Goal: Check status: Check status

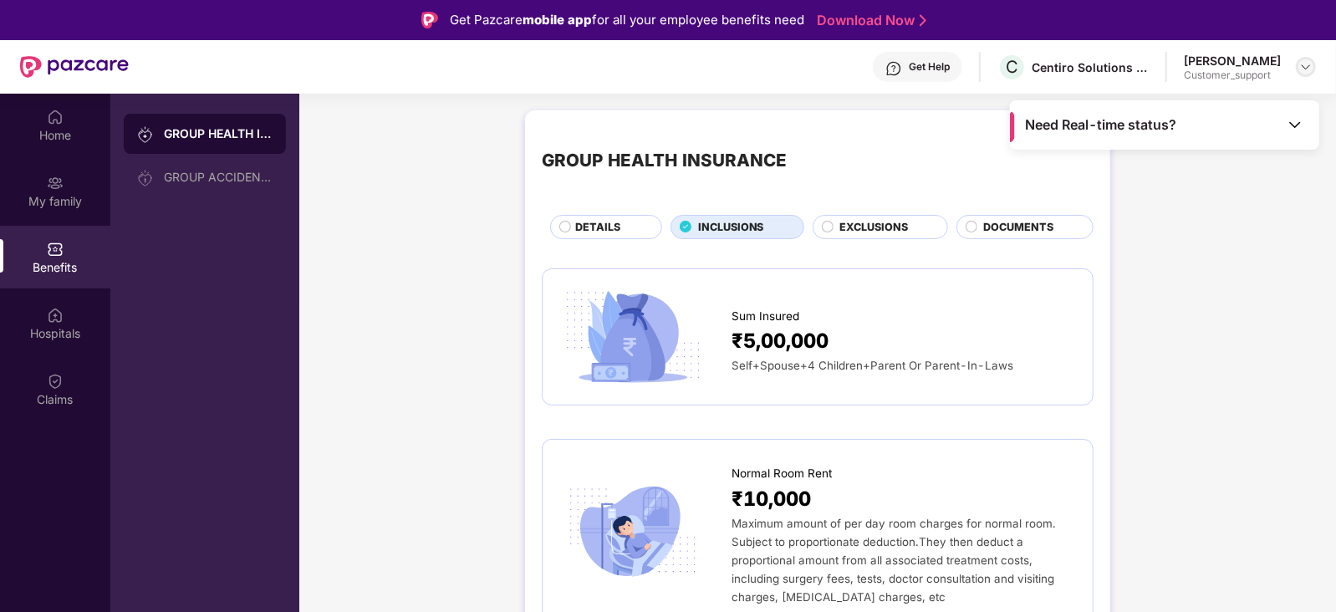
click at [1304, 69] on img at bounding box center [1305, 66] width 13 height 13
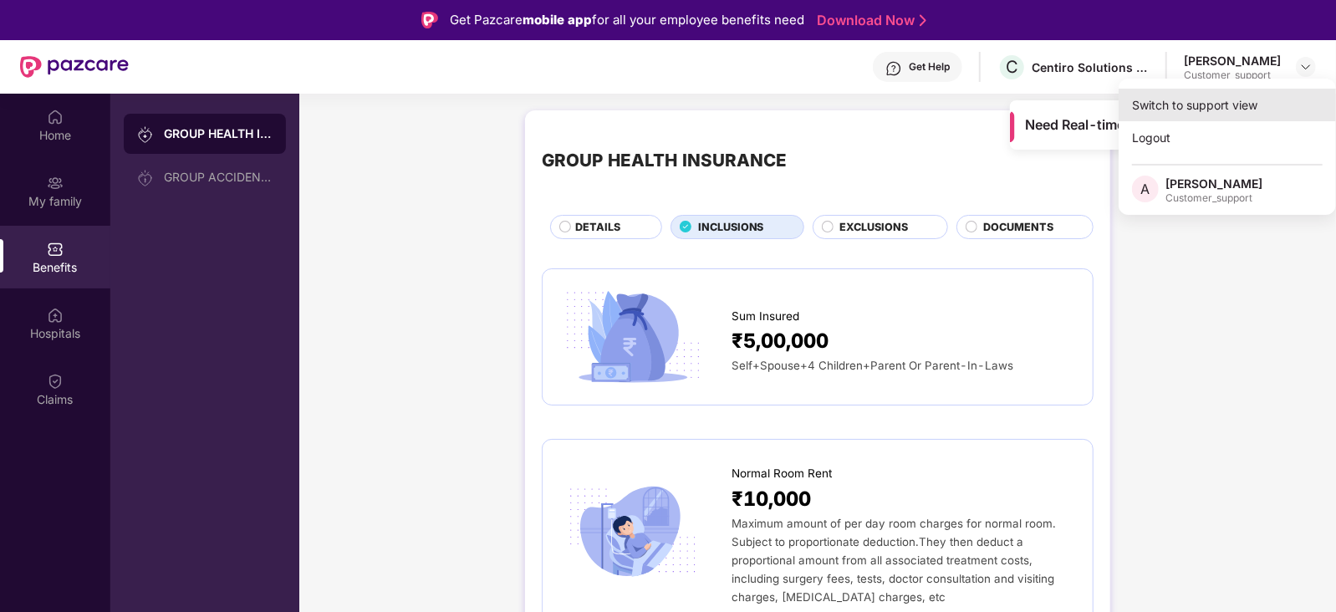
click at [1244, 101] on div "Switch to support view" at bounding box center [1226, 105] width 217 height 33
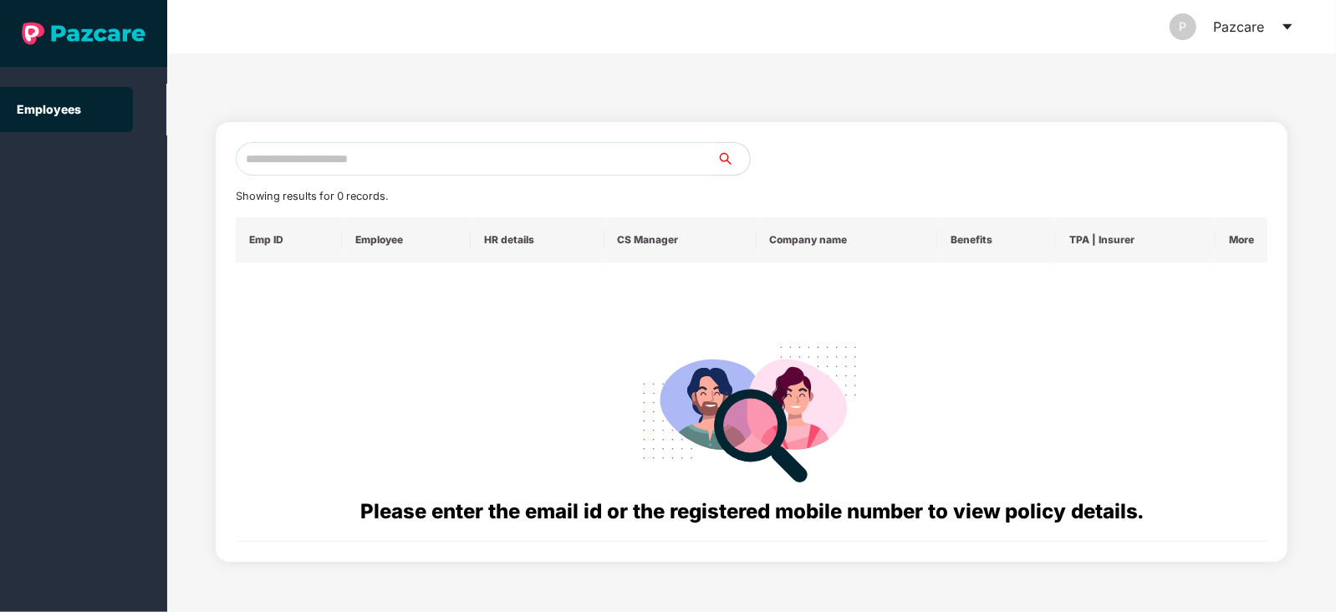
click at [457, 154] on input "text" at bounding box center [476, 158] width 481 height 33
paste input "**********"
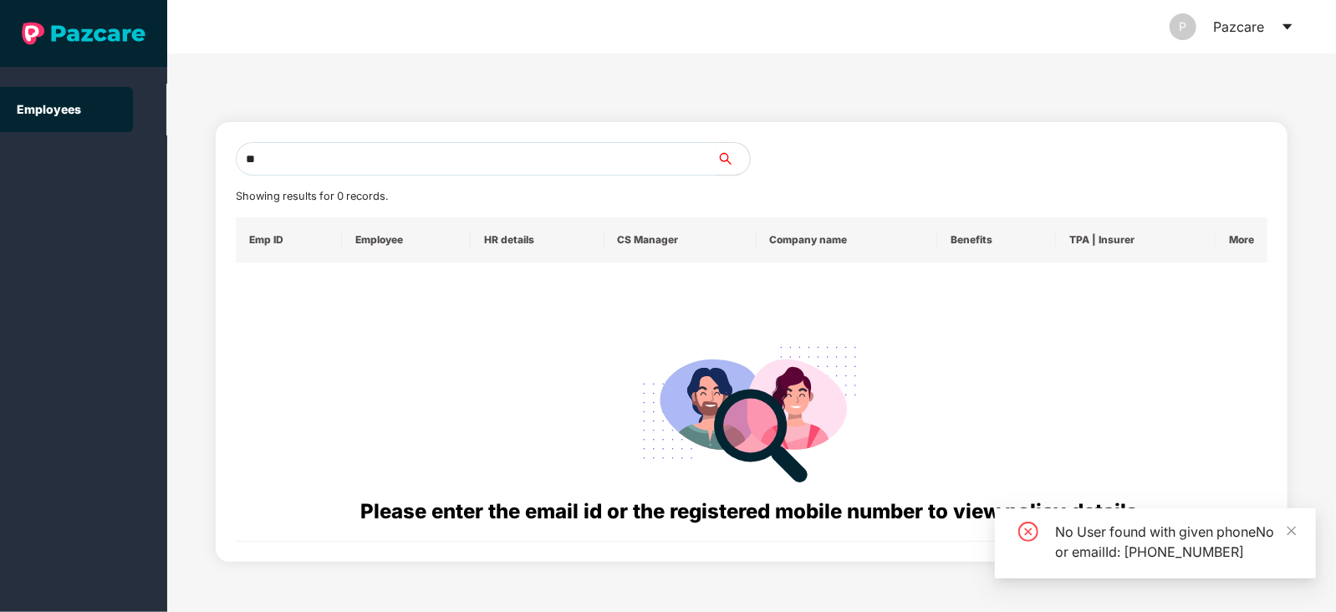
type input "*"
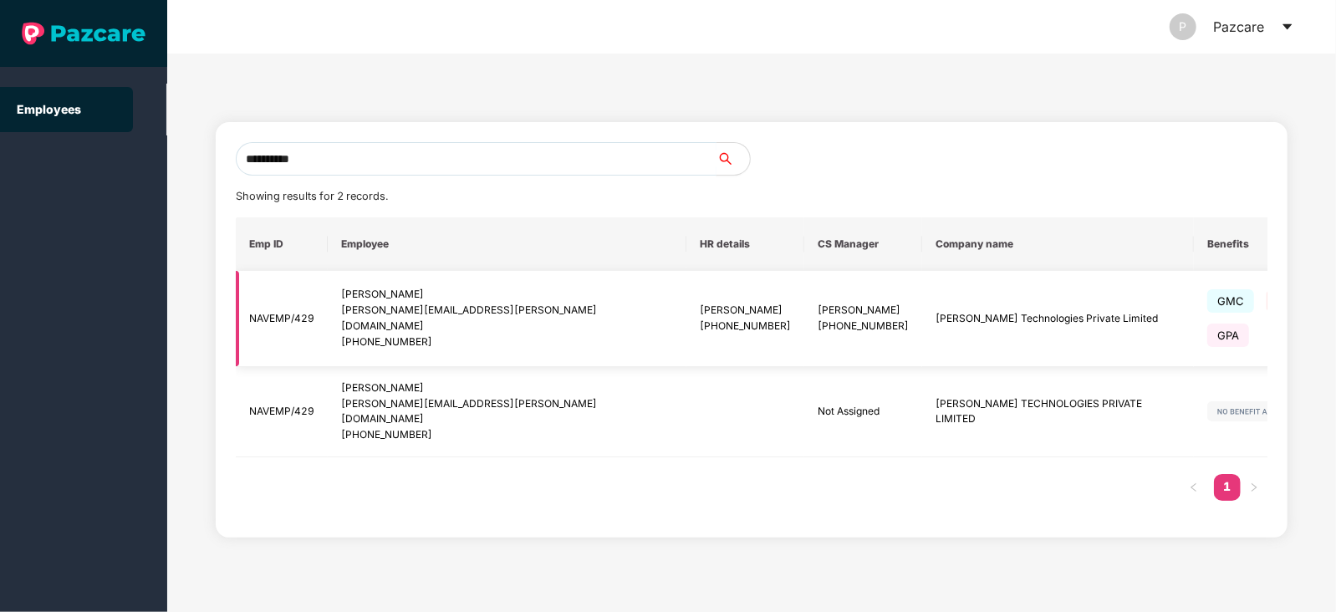
type input "**********"
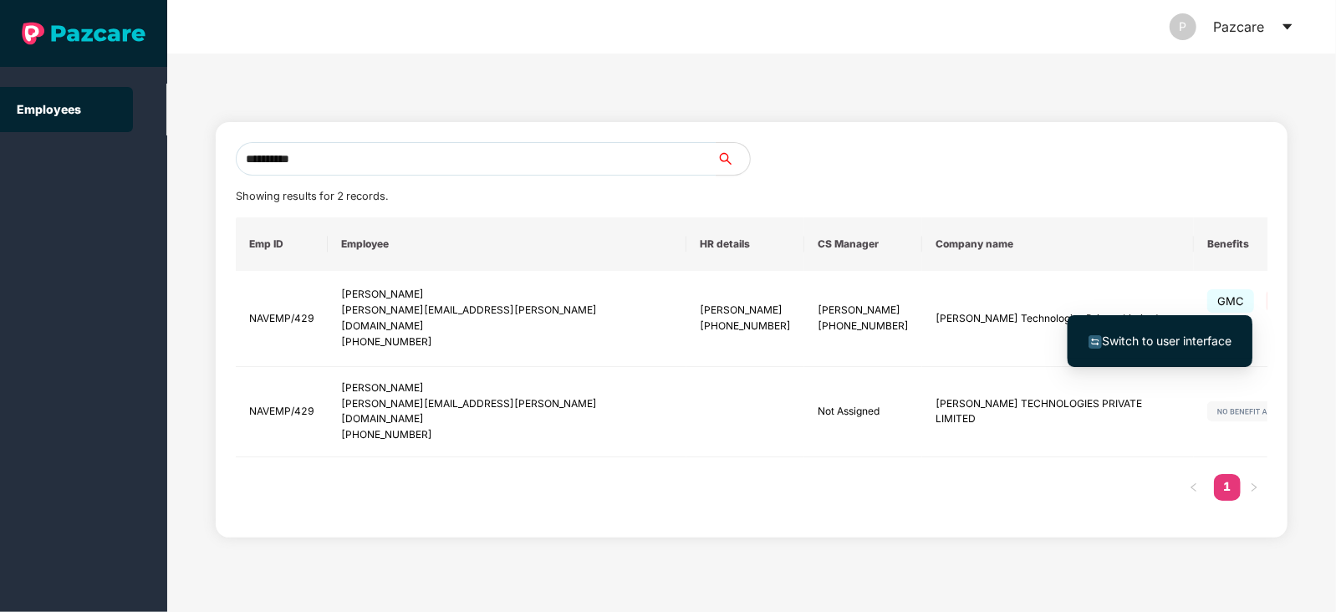
click at [1179, 341] on span "Switch to user interface" at bounding box center [1167, 340] width 130 height 14
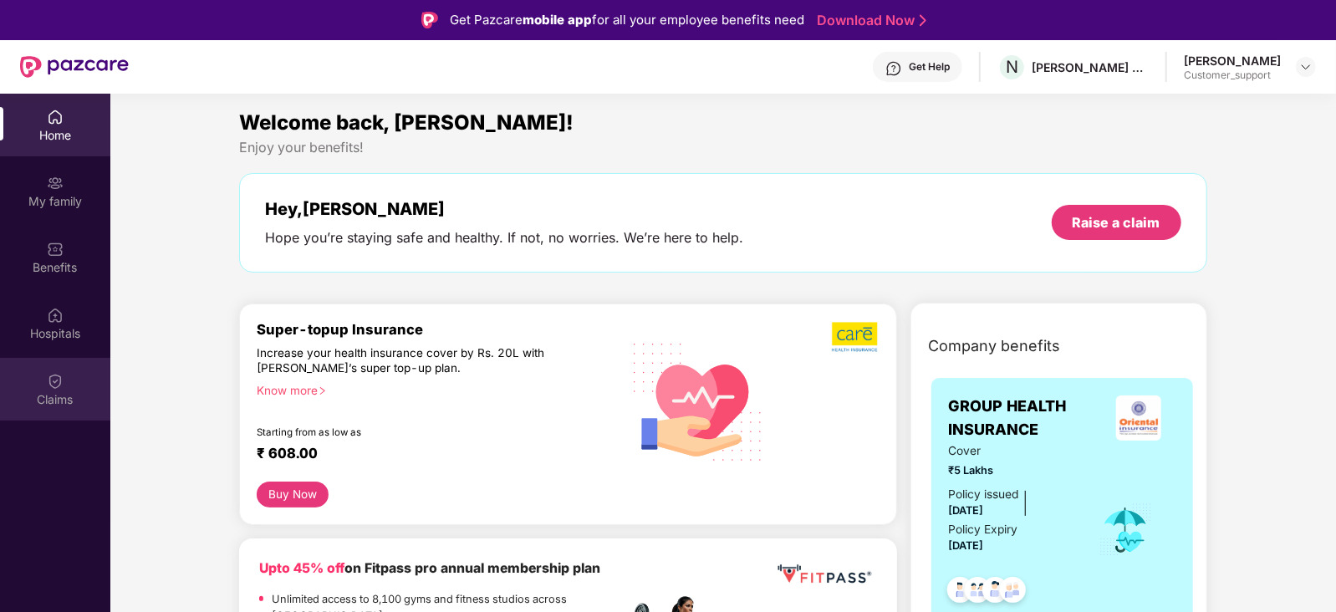
click at [49, 404] on div "Claims" at bounding box center [55, 399] width 110 height 17
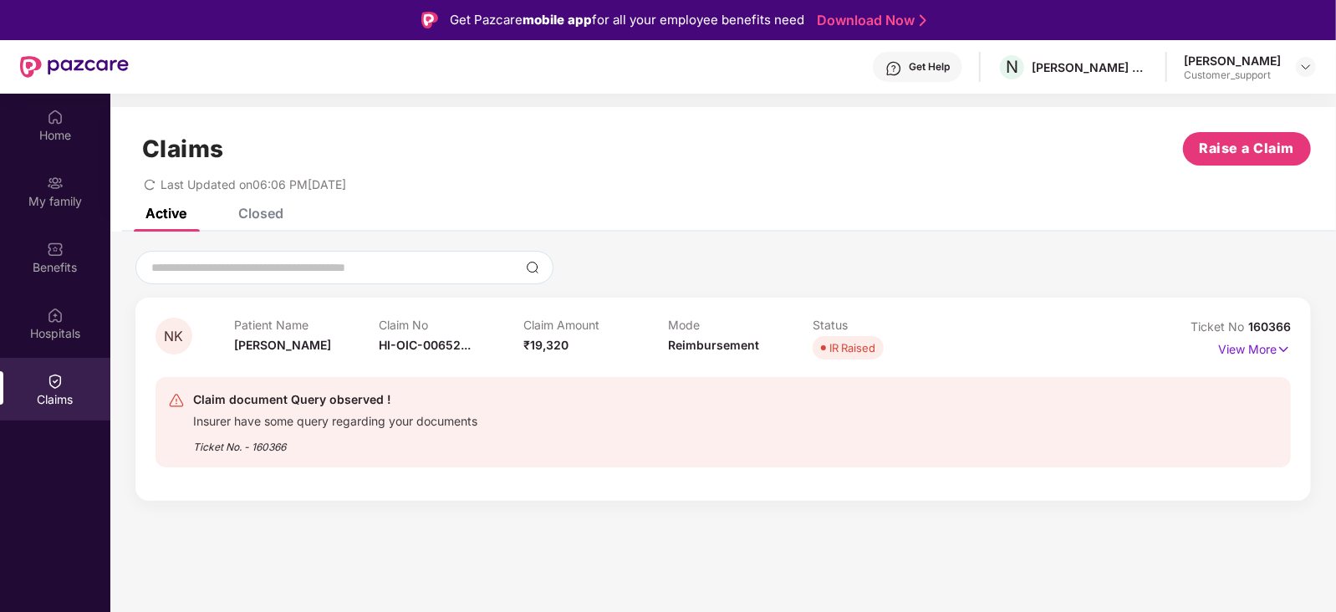
click at [251, 215] on div "Closed" at bounding box center [260, 213] width 45 height 17
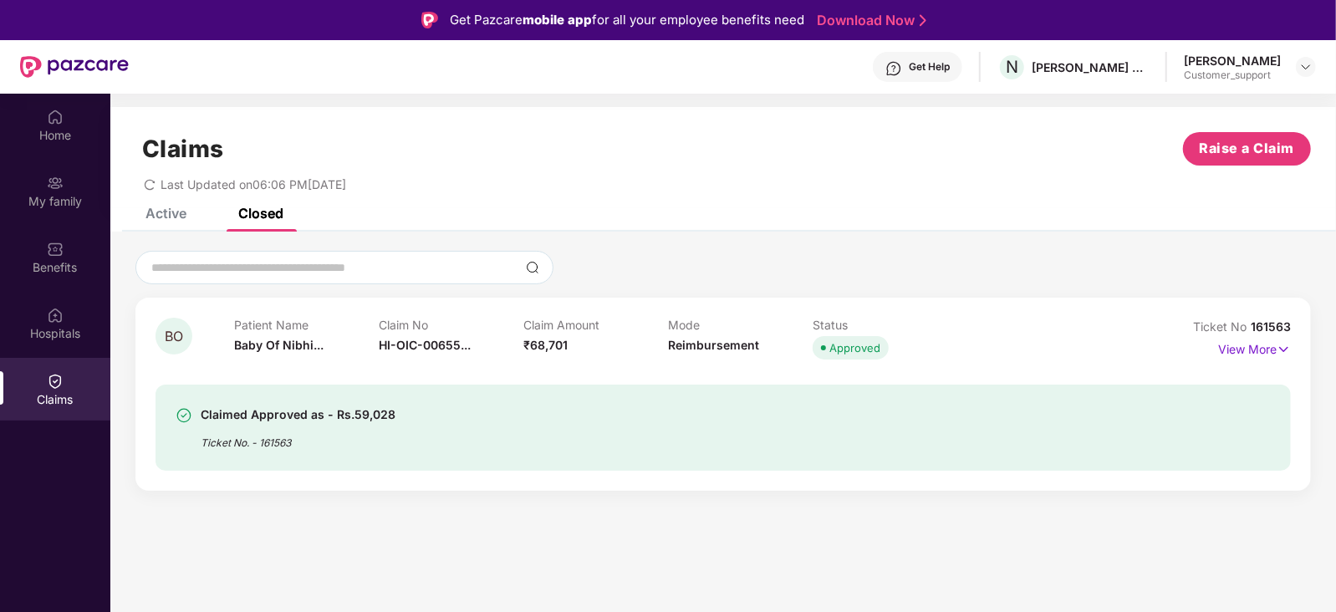
click at [172, 215] on div "Active" at bounding box center [165, 213] width 41 height 17
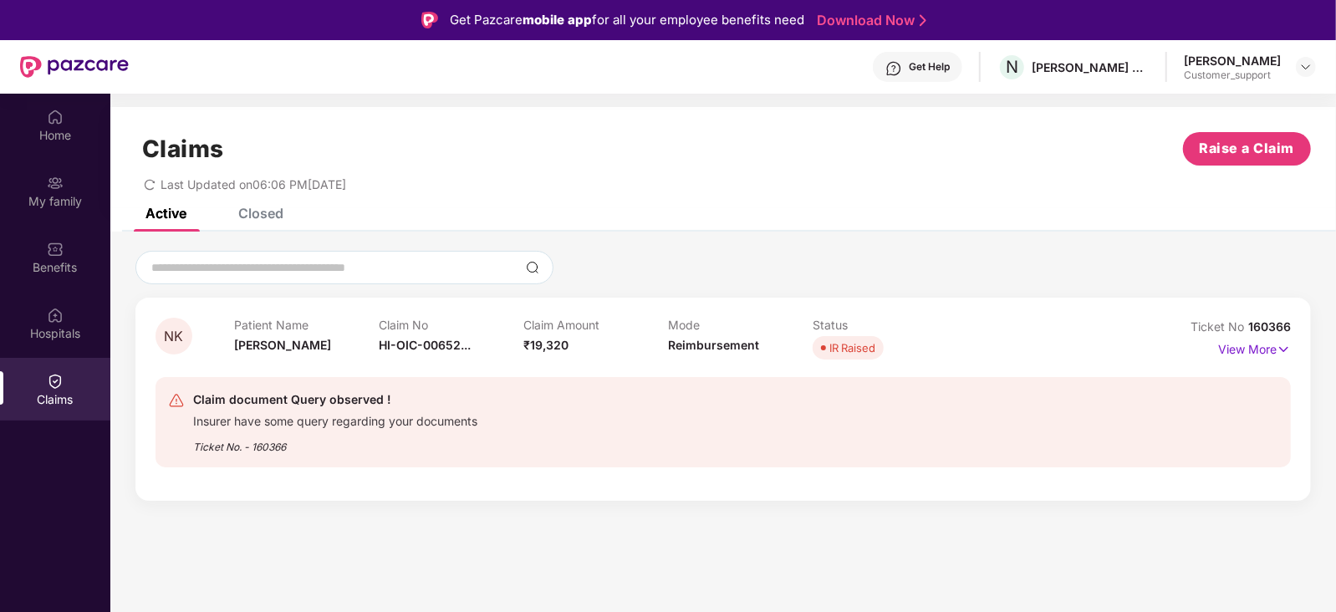
click at [258, 216] on div "Closed" at bounding box center [260, 213] width 45 height 17
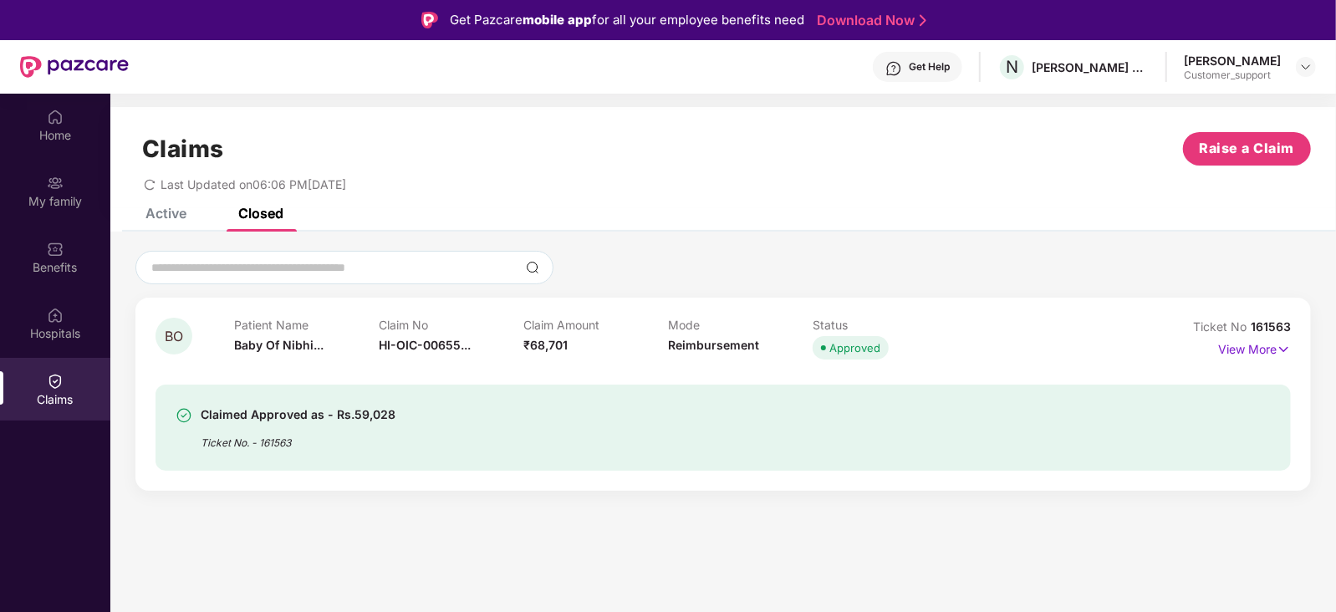
click at [165, 209] on div "Active" at bounding box center [165, 213] width 41 height 17
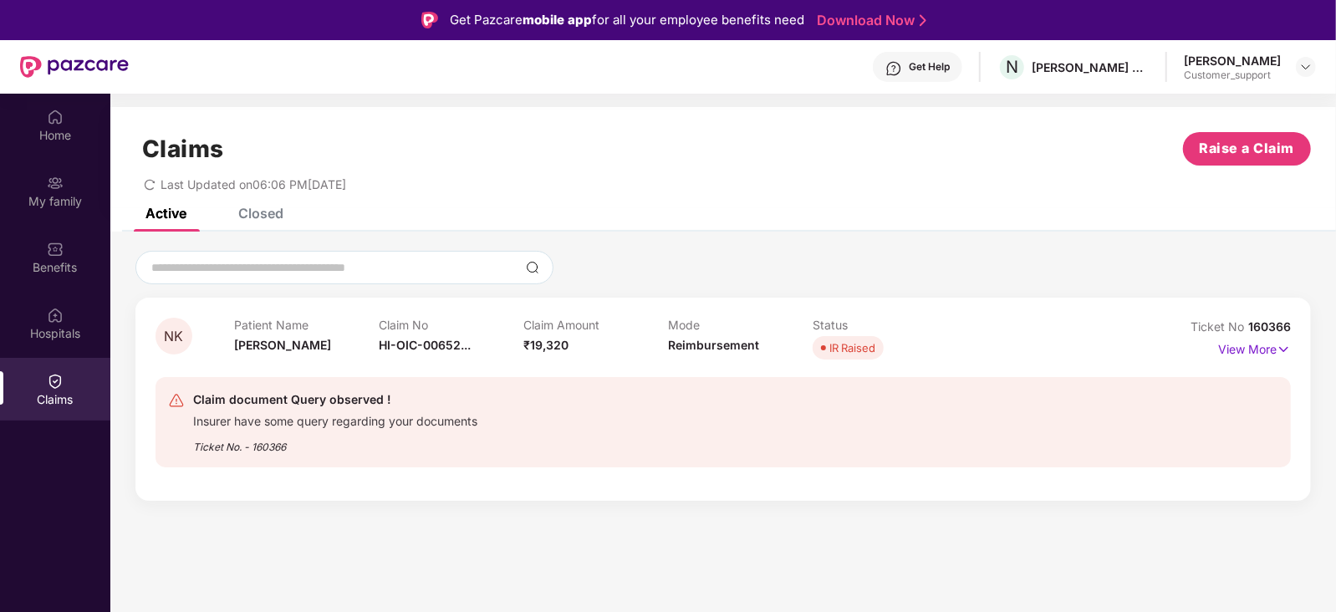
click at [267, 227] on div "Closed" at bounding box center [248, 213] width 70 height 37
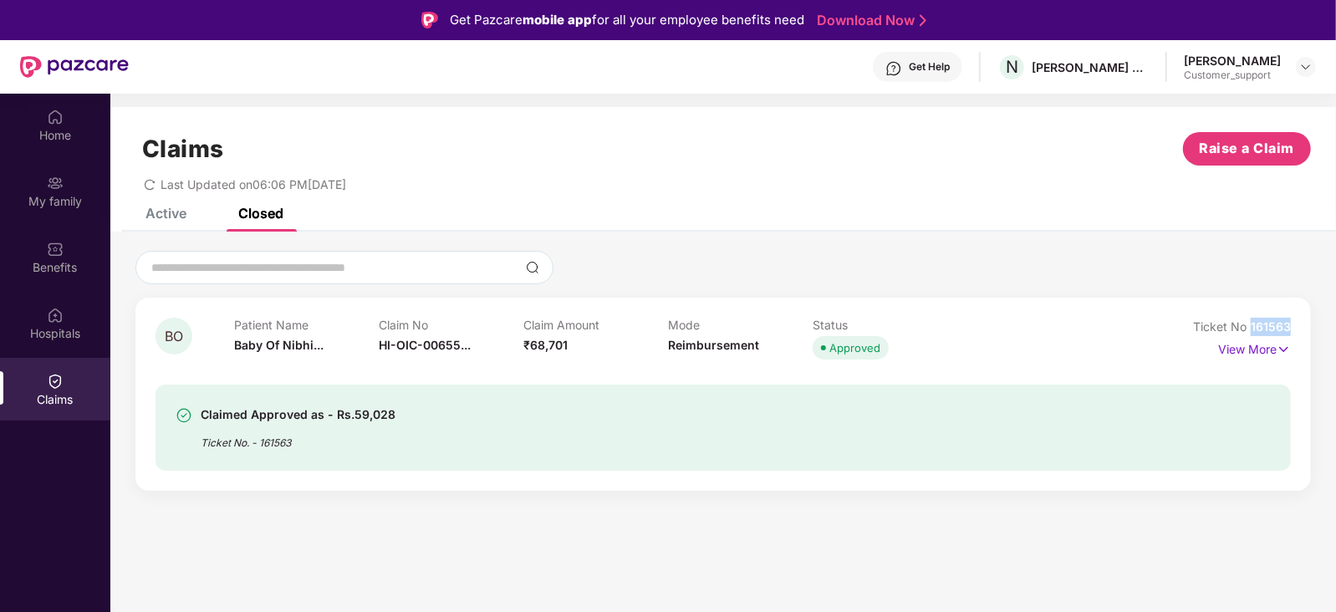
drag, startPoint x: 1292, startPoint y: 323, endPoint x: 1251, endPoint y: 332, distance: 41.8
click at [1251, 332] on div "BO Patient Name Baby Of Nibhi... Claim No HI-OIC-00655... Claim Amount ₹68,701 …" at bounding box center [722, 394] width 1175 height 193
copy span "161563"
click at [169, 211] on div "Active" at bounding box center [165, 213] width 41 height 17
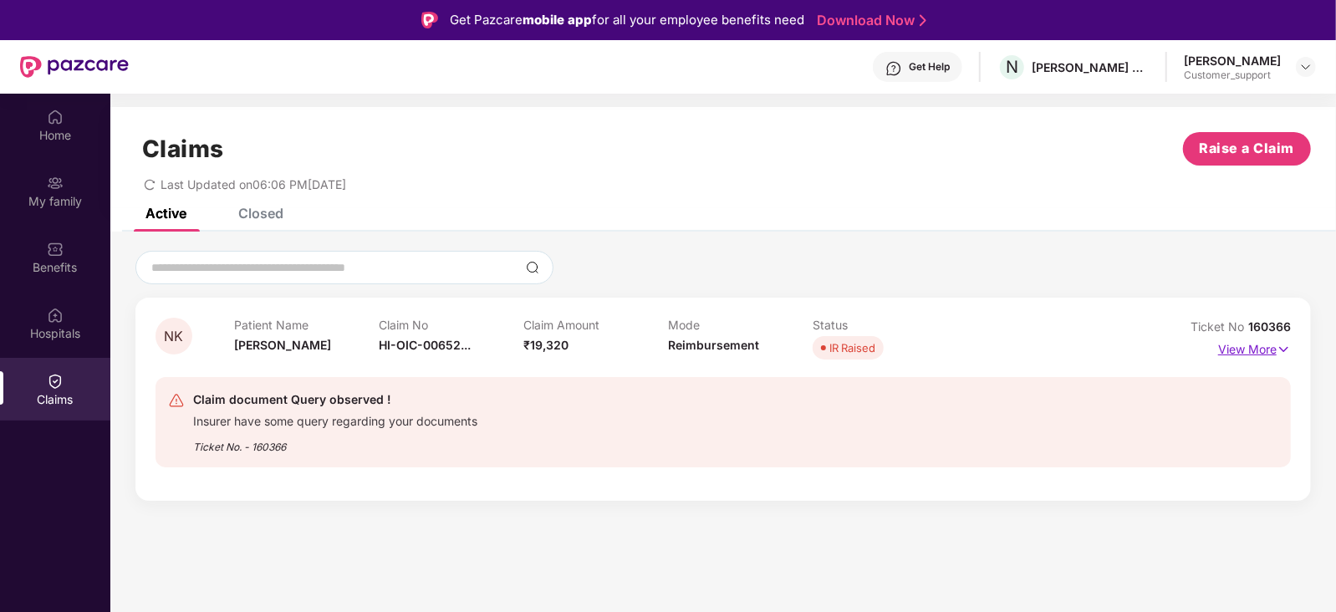
click at [1252, 349] on p "View More" at bounding box center [1254, 347] width 73 height 23
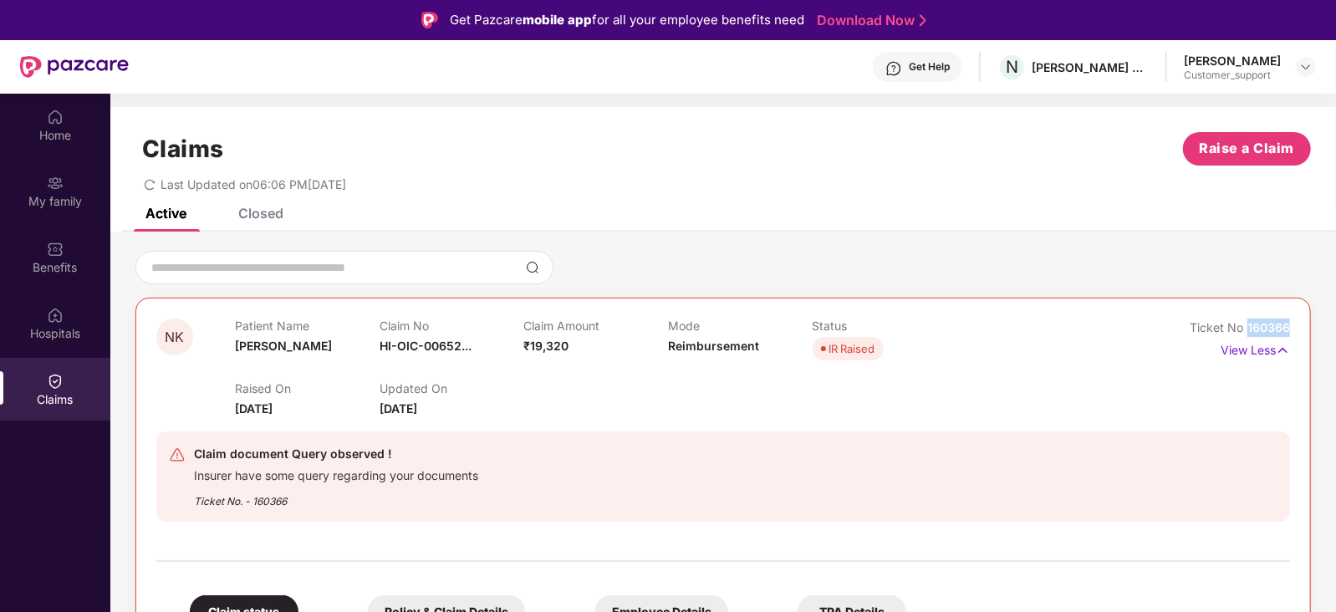
drag, startPoint x: 1291, startPoint y: 328, endPoint x: 1245, endPoint y: 332, distance: 46.2
copy span "160366"
